Goal: Find specific page/section: Find specific page/section

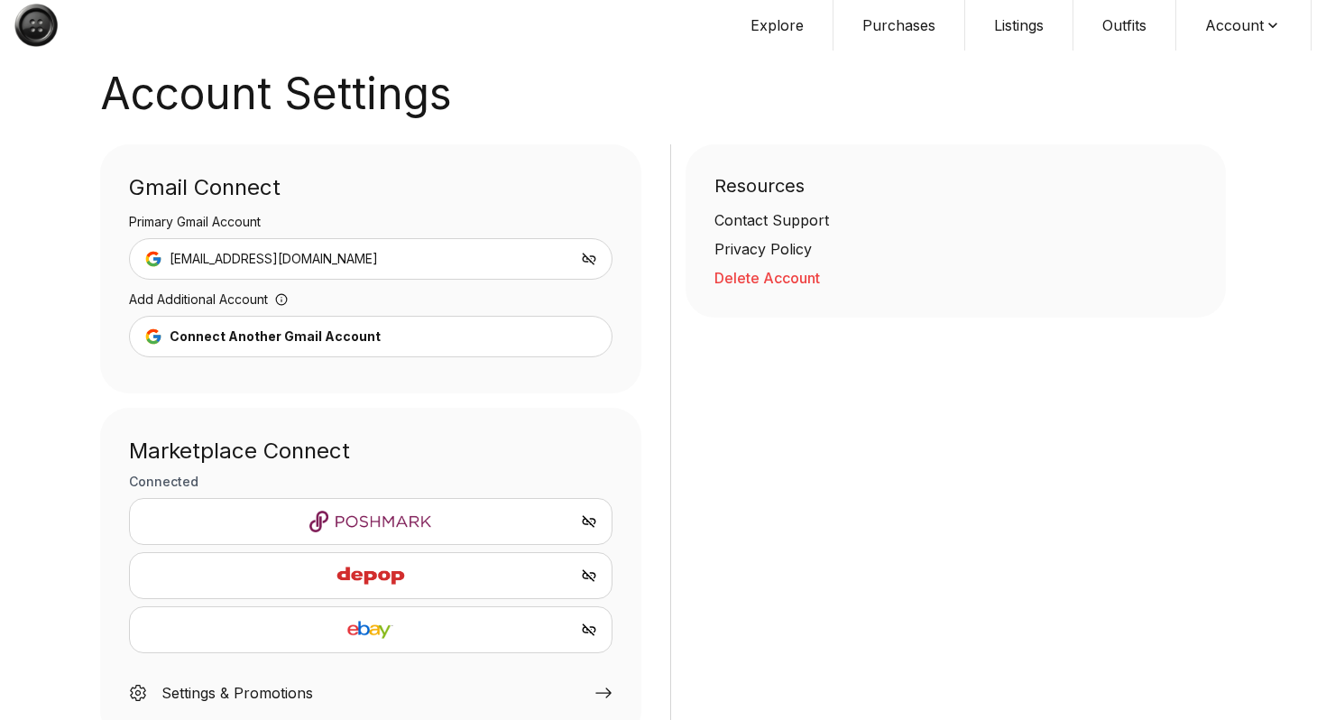
click at [1012, 32] on button "Listings" at bounding box center [1019, 25] width 108 height 50
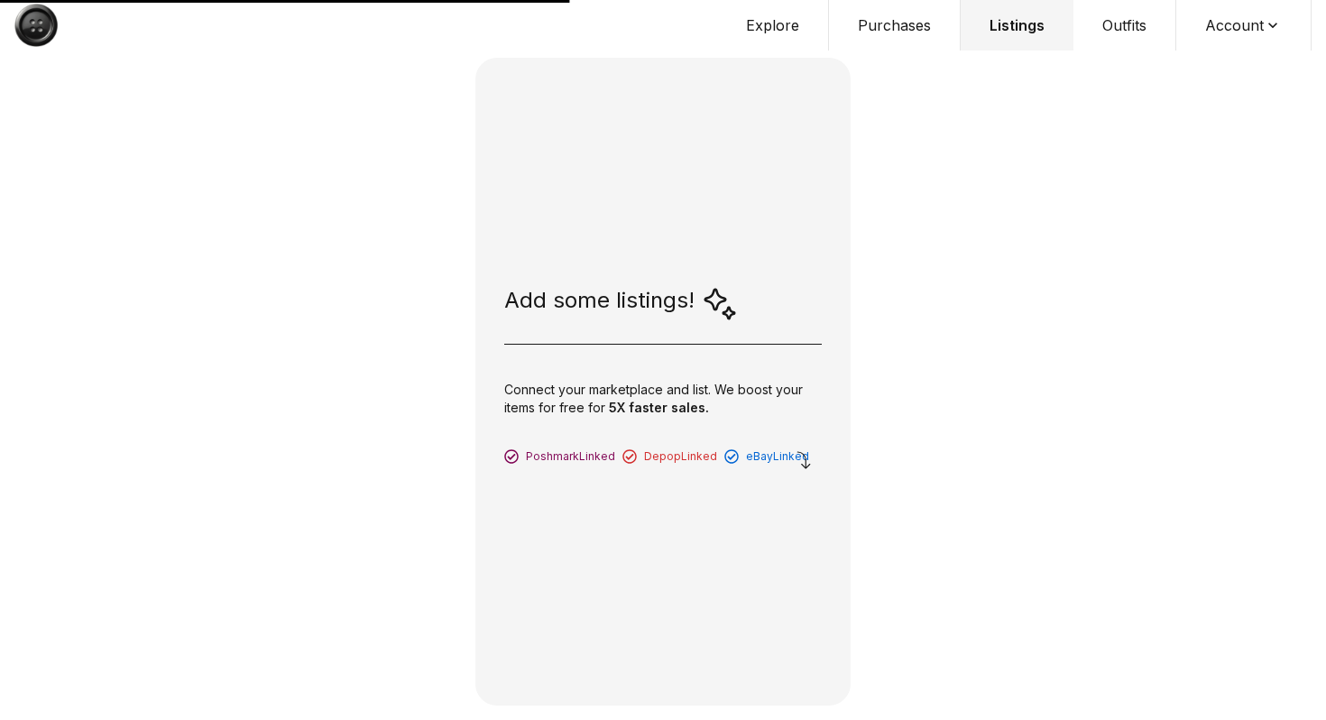
click at [882, 17] on button "Purchases" at bounding box center [895, 25] width 132 height 50
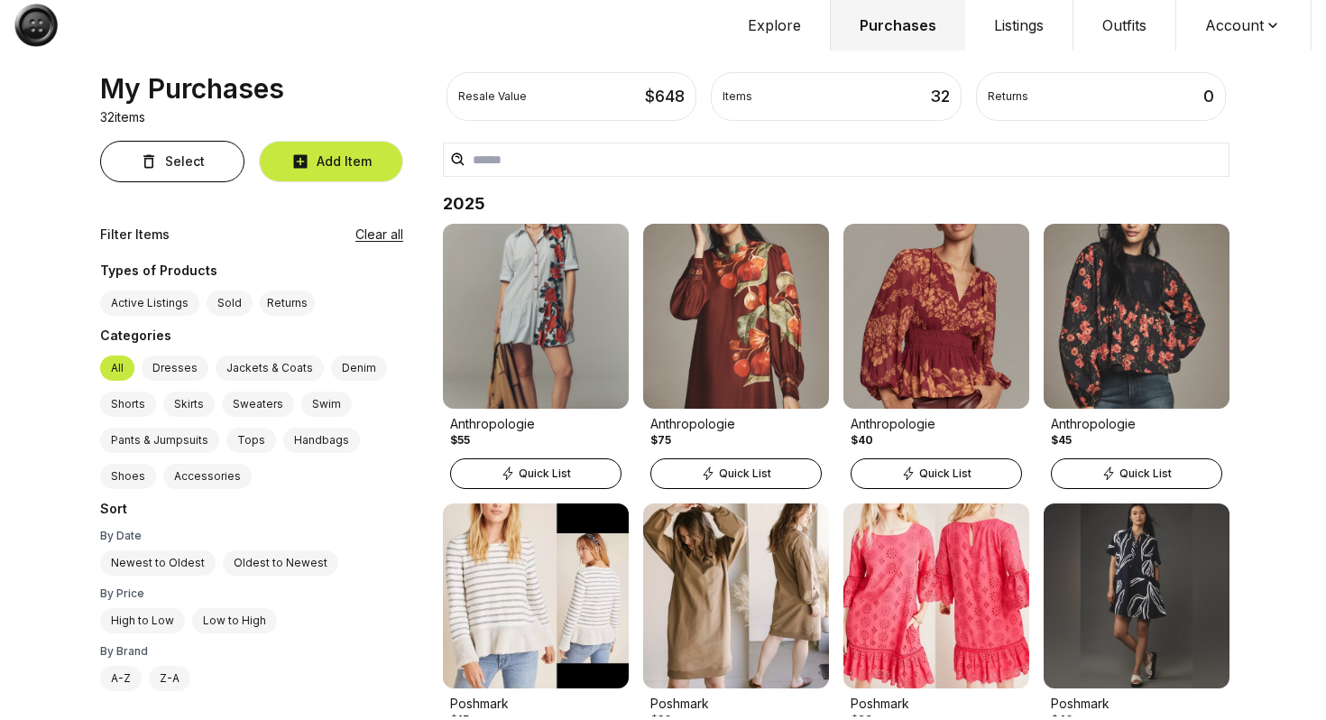
click at [1238, 26] on button "Account" at bounding box center [1243, 25] width 135 height 50
